Goal: Transaction & Acquisition: Purchase product/service

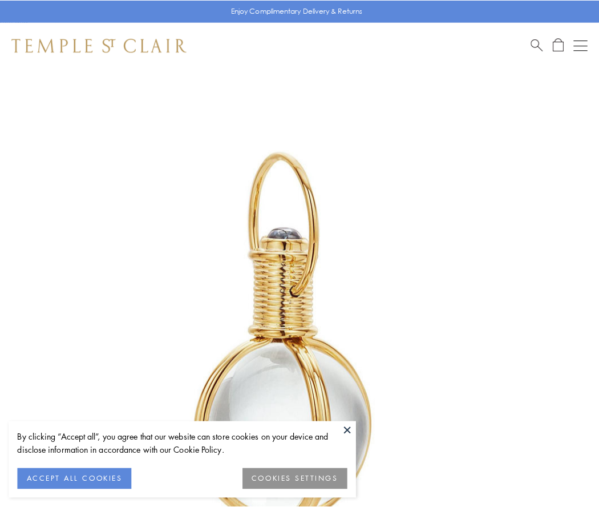
scroll to position [298, 0]
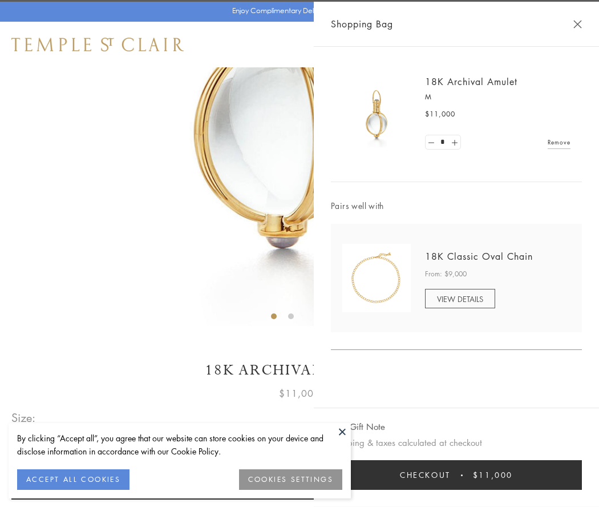
click at [456, 475] on button "Checkout $11,000" at bounding box center [456, 475] width 251 height 30
